Goal: Transaction & Acquisition: Obtain resource

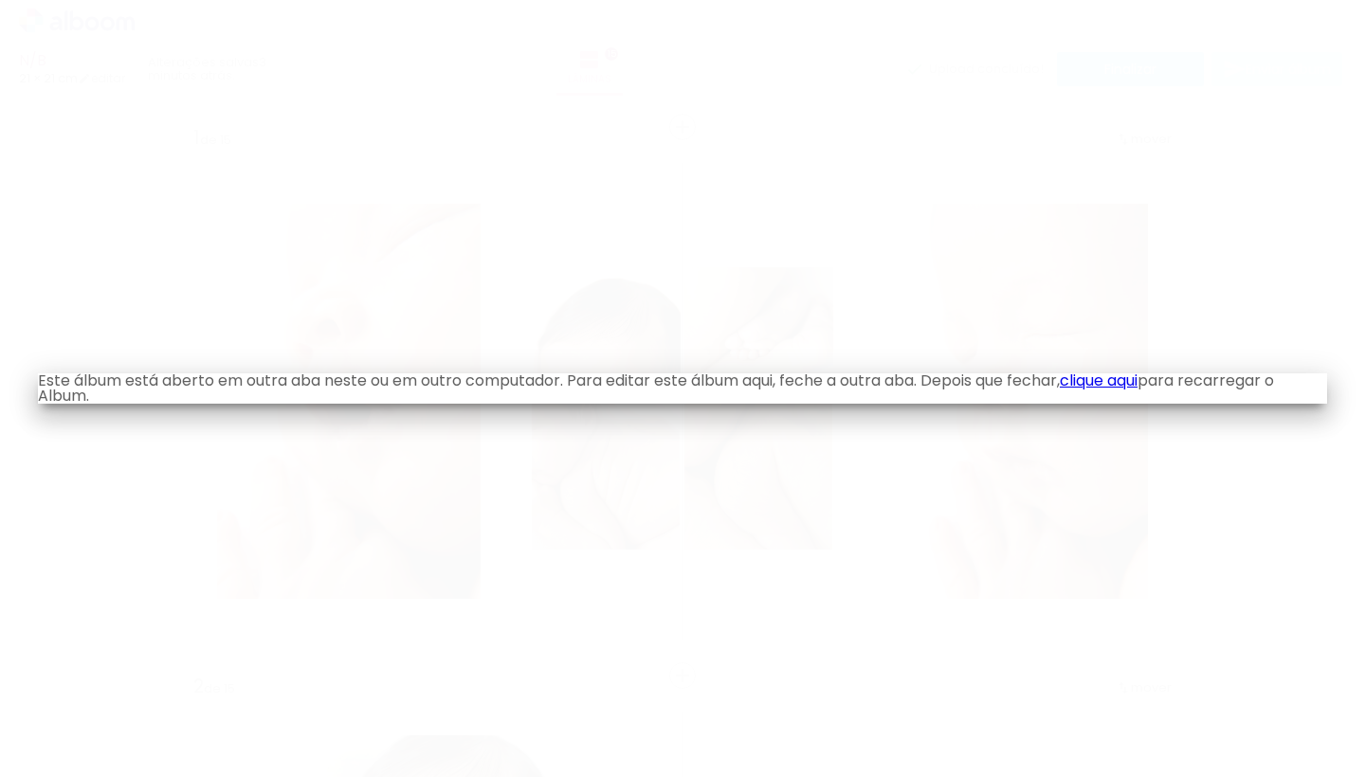
click at [1113, 378] on link "clique aqui" at bounding box center [1099, 381] width 78 height 22
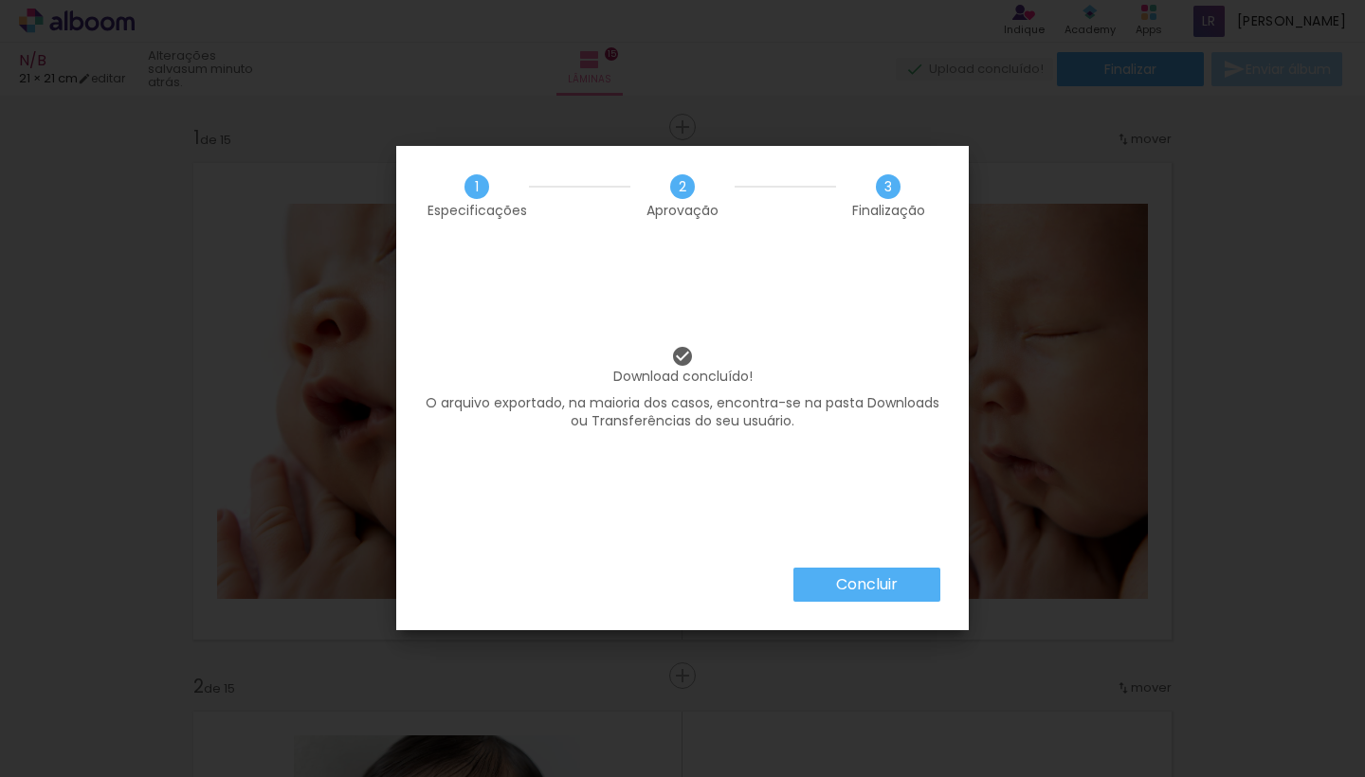
click at [0, 0] on slot "Concluir" at bounding box center [0, 0] width 0 height 0
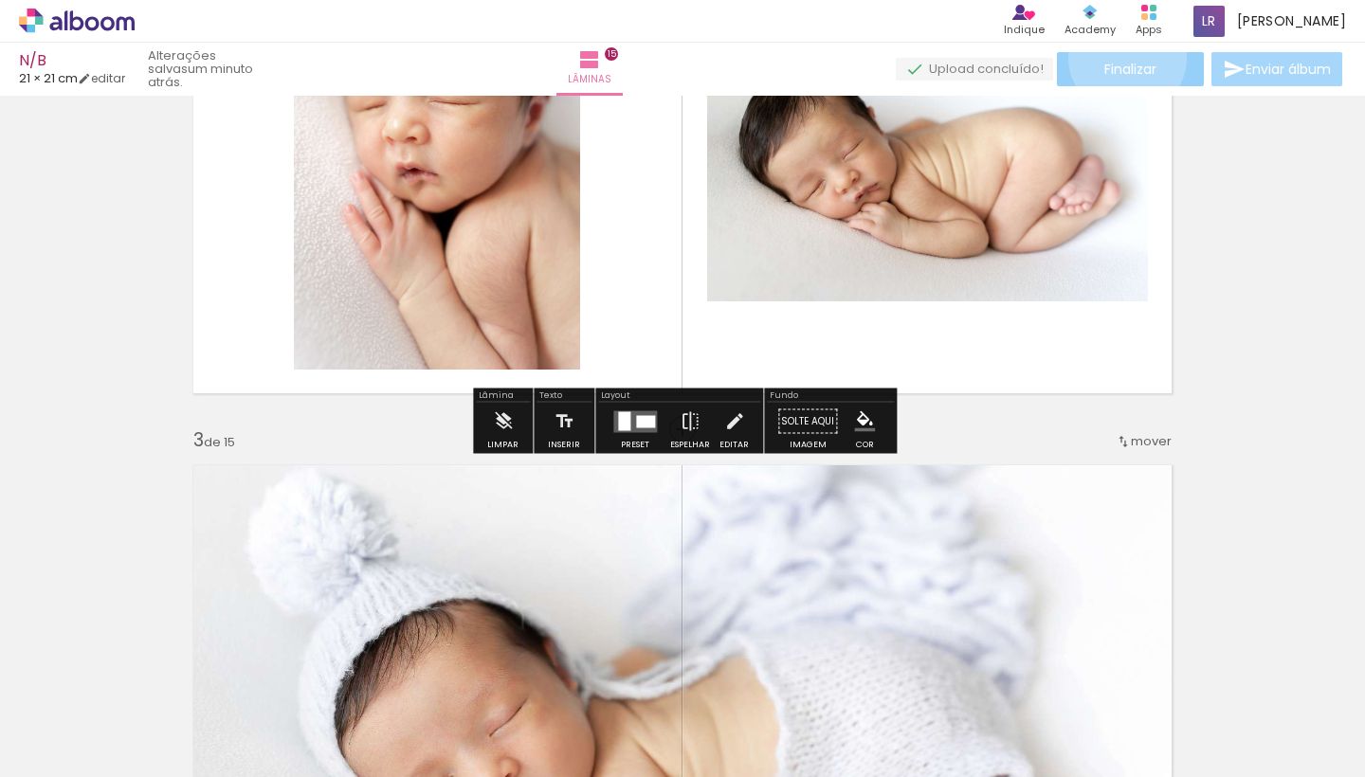
click at [1121, 57] on paper-button "Finalizar" at bounding box center [1130, 69] width 147 height 34
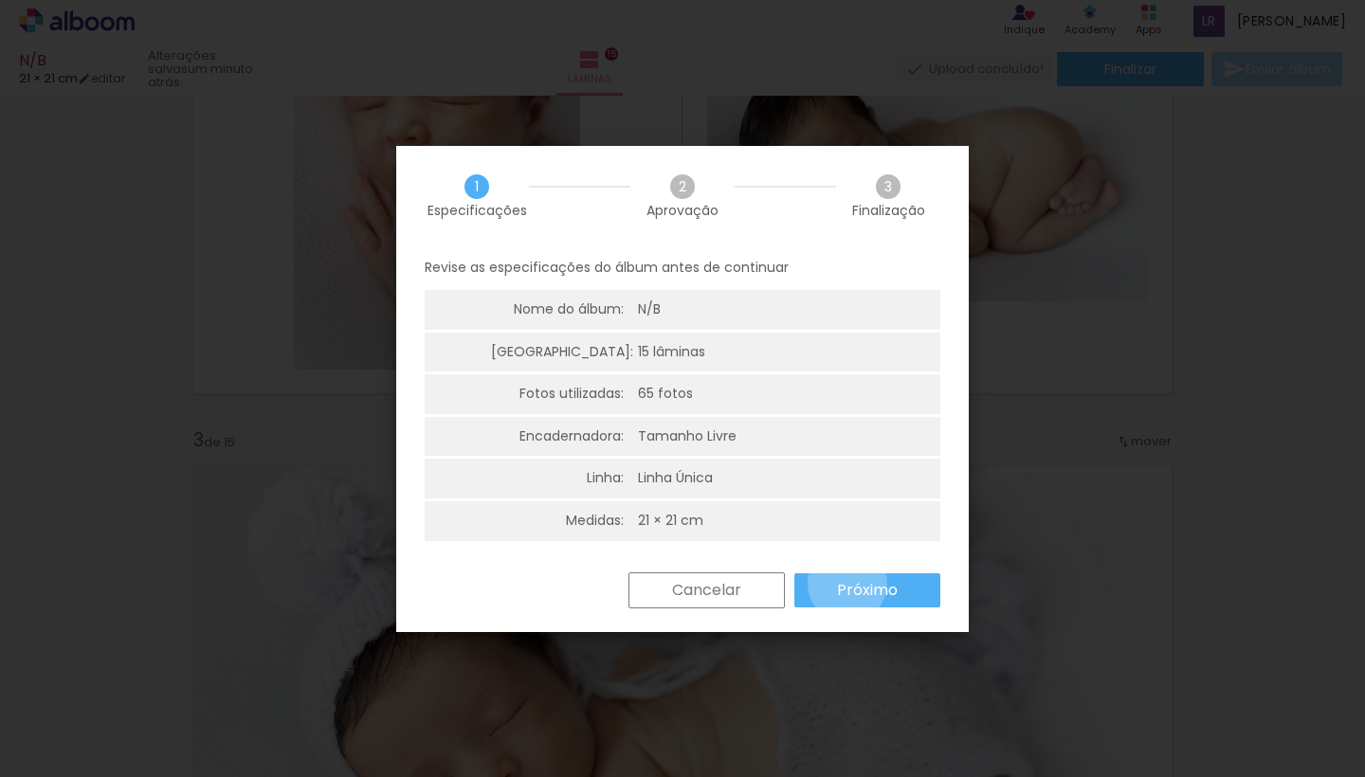
click at [0, 0] on slot "Próximo" at bounding box center [0, 0] width 0 height 0
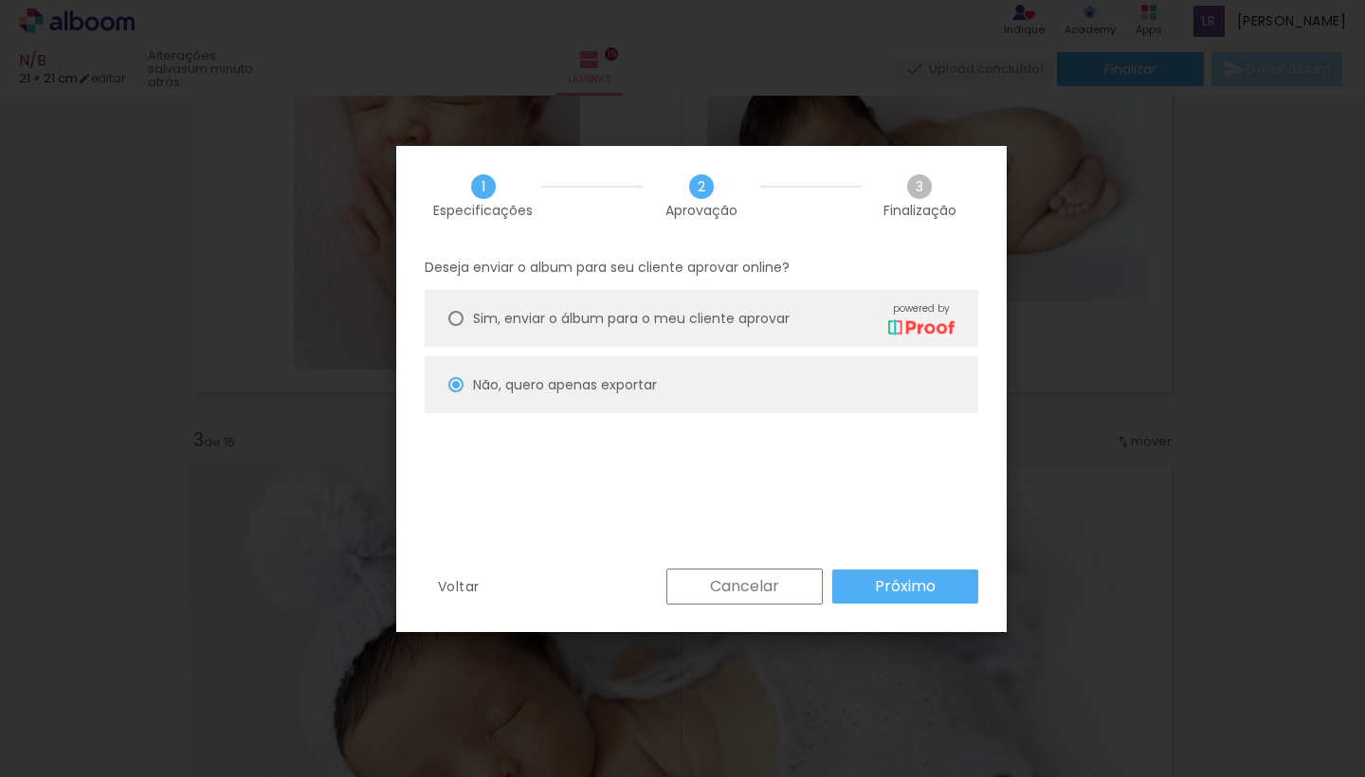
click at [696, 311] on span "Sim, enviar o álbum para o meu cliente aprovar" at bounding box center [631, 319] width 317 height 20
type paper-radio-button "on"
click at [0, 0] on slot "Próximo" at bounding box center [0, 0] width 0 height 0
